Goal: Information Seeking & Learning: Learn about a topic

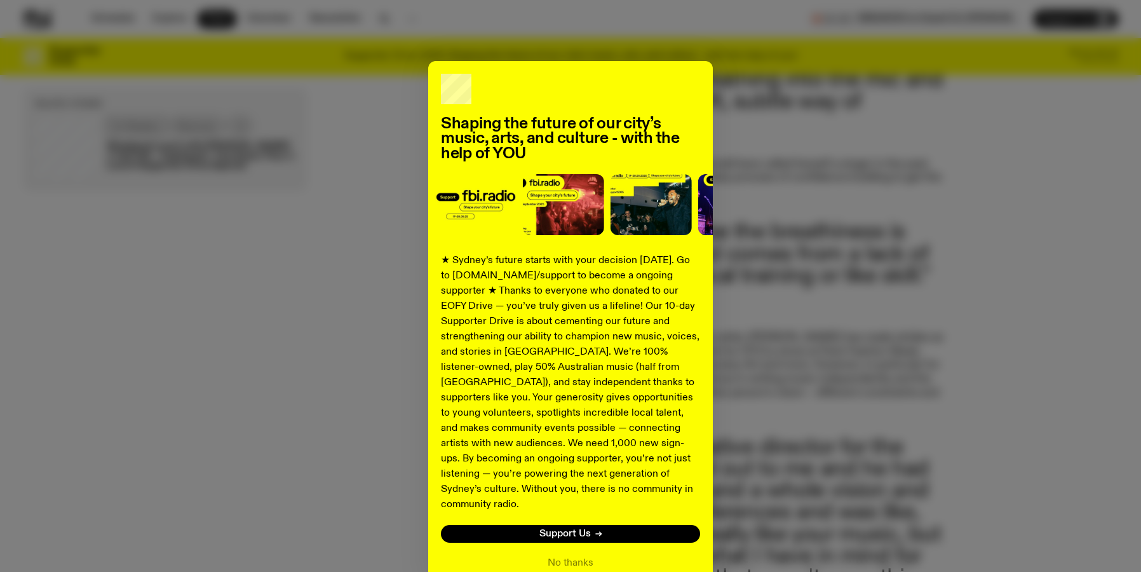
scroll to position [1361, 0]
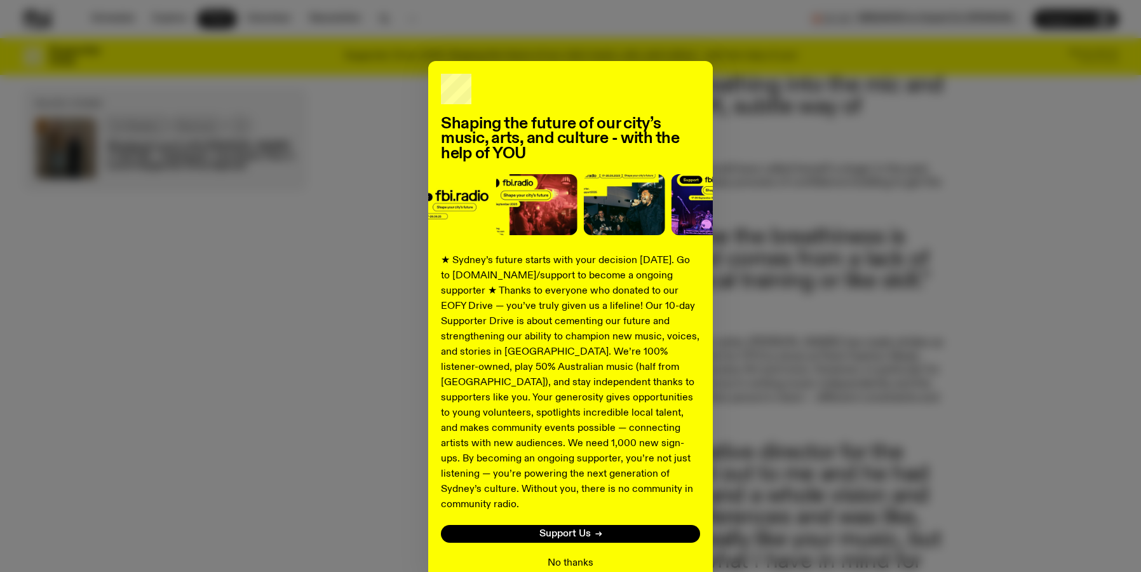
click at [564, 555] on button "No thanks" at bounding box center [571, 562] width 46 height 15
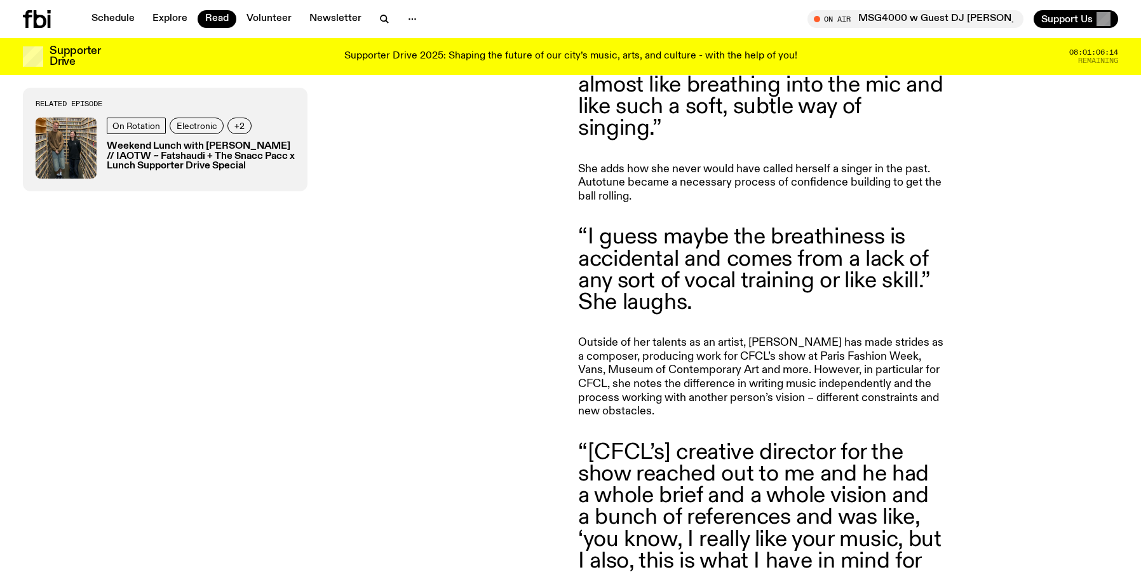
click at [651, 336] on p "Outside of her talents as an artist, [PERSON_NAME] has made strides as a compos…" at bounding box center [761, 377] width 366 height 83
click at [717, 336] on p "Outside of her talents as an artist, [PERSON_NAME] has made strides as a compos…" at bounding box center [761, 377] width 366 height 83
drag, startPoint x: 717, startPoint y: 295, endPoint x: 599, endPoint y: 295, distance: 117.5
click at [599, 336] on p "Outside of her talents as an artist, [PERSON_NAME] has made strides as a compos…" at bounding box center [761, 377] width 366 height 83
click at [825, 336] on p "Outside of her talents as an artist, [PERSON_NAME] has made strides as a compos…" at bounding box center [761, 377] width 366 height 83
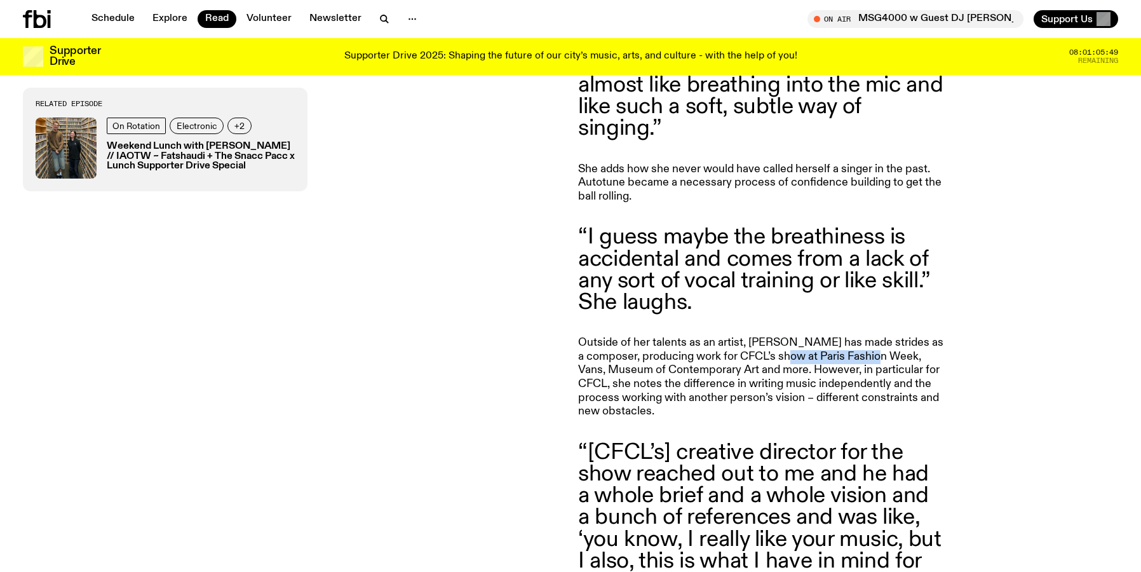
drag, startPoint x: 825, startPoint y: 285, endPoint x: 882, endPoint y: 281, distance: 57.9
click at [882, 336] on p "Outside of her talents as an artist, [PERSON_NAME] has made strides as a compos…" at bounding box center [761, 377] width 366 height 83
copy p "Paris Fashion Week"
